Goal: Transaction & Acquisition: Purchase product/service

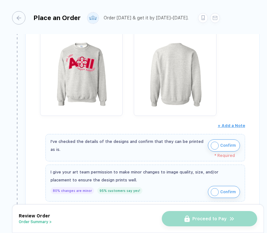
scroll to position [133, 0]
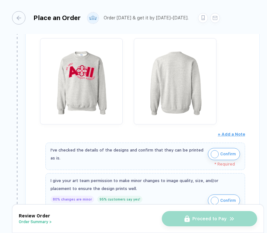
click at [214, 152] on img "button" at bounding box center [215, 154] width 8 height 8
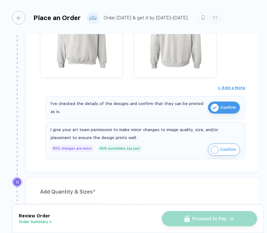
scroll to position [181, 0]
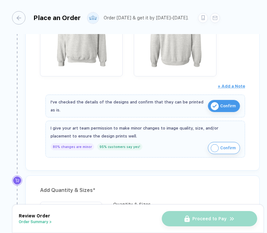
click at [219, 147] on button "Confirm" at bounding box center [224, 148] width 32 height 12
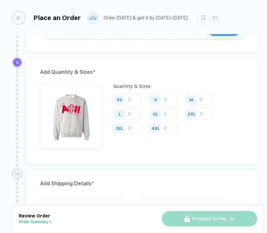
scroll to position [297, 0]
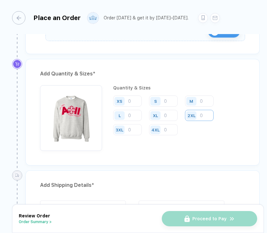
click at [204, 114] on input "number" at bounding box center [199, 115] width 29 height 11
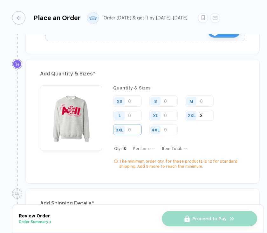
type input "3"
click at [135, 126] on input "number" at bounding box center [127, 129] width 29 height 11
type input "2"
click at [131, 115] on input "number" at bounding box center [127, 115] width 29 height 11
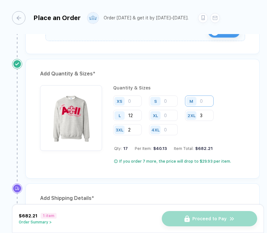
type input "12"
click at [204, 101] on input "number" at bounding box center [199, 100] width 29 height 11
type input "1"
click at [175, 97] on input "number" at bounding box center [163, 100] width 29 height 11
type input "1"
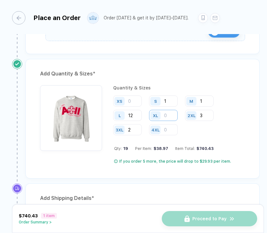
click at [168, 116] on input "number" at bounding box center [163, 115] width 29 height 11
type input "10"
click at [138, 156] on div "Quantity & Sizes XS S 1 M 1 L 12 XL 10 2XL 3 3XL 2 4XL Qty: 29 Per Item: $29.46…" at bounding box center [179, 124] width 132 height 79
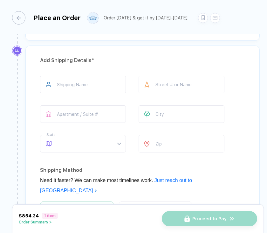
scroll to position [432, 0]
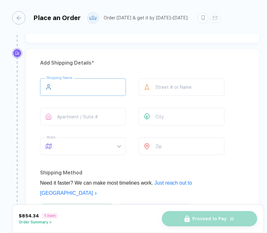
click at [92, 91] on input "text" at bounding box center [83, 87] width 86 height 18
type input "**********"
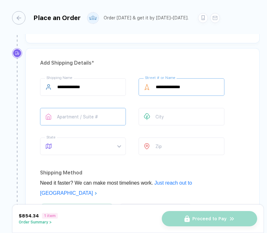
type input "**********"
click at [60, 115] on input "text" at bounding box center [83, 117] width 86 height 18
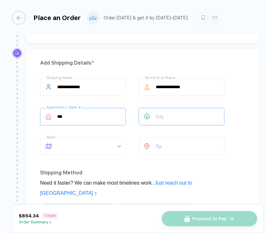
type input "***"
click at [179, 116] on input "text" at bounding box center [182, 117] width 86 height 18
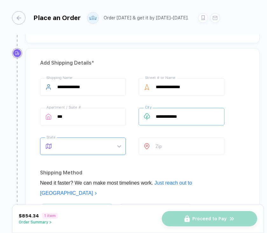
click at [94, 145] on span at bounding box center [89, 146] width 64 height 17
type input "**********"
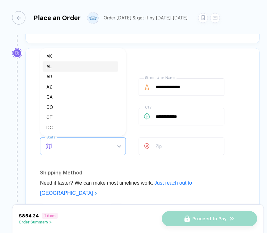
click at [64, 67] on div "AL" at bounding box center [80, 66] width 68 height 7
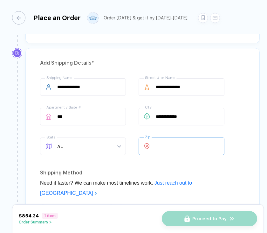
click at [180, 145] on input "number" at bounding box center [182, 146] width 86 height 18
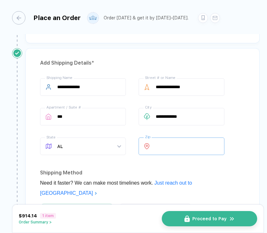
type input "*****"
click at [243, 131] on div "**********" at bounding box center [142, 197] width 235 height 298
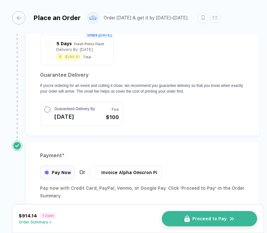
scroll to position [659, 0]
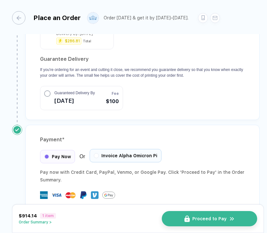
click at [121, 153] on span "Invoice Alpha Omicron Pi" at bounding box center [130, 155] width 56 height 5
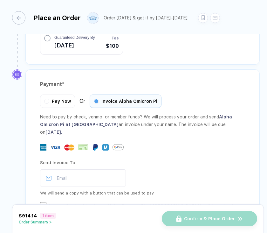
scroll to position [713, 0]
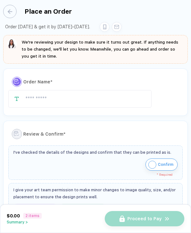
type input "**********"
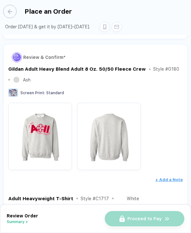
scroll to position [75, 0]
